Goal: Navigation & Orientation: Find specific page/section

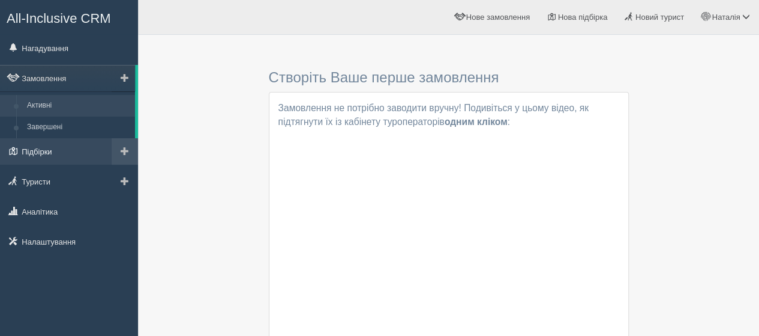
click at [39, 150] on link "Підбірки" at bounding box center [69, 151] width 138 height 26
